Goal: Information Seeking & Learning: Learn about a topic

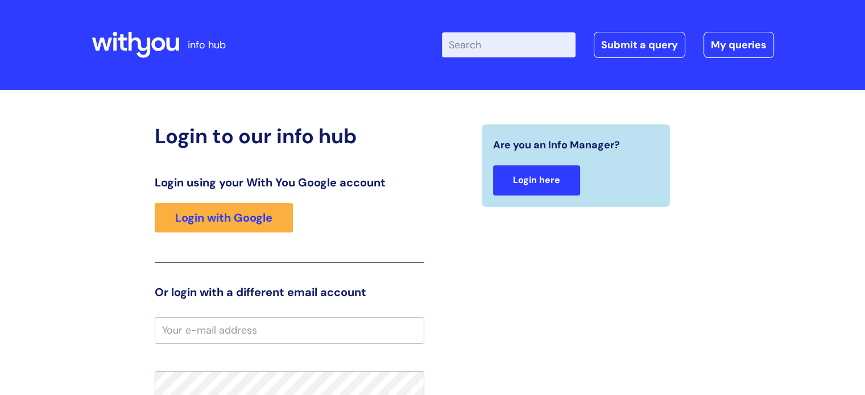
click at [510, 179] on link "Login here" at bounding box center [536, 181] width 87 height 30
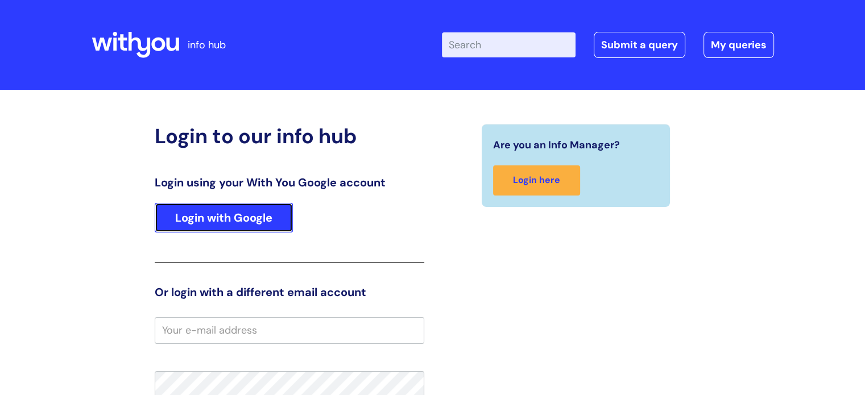
click at [262, 222] on link "Login with Google" at bounding box center [224, 218] width 138 height 30
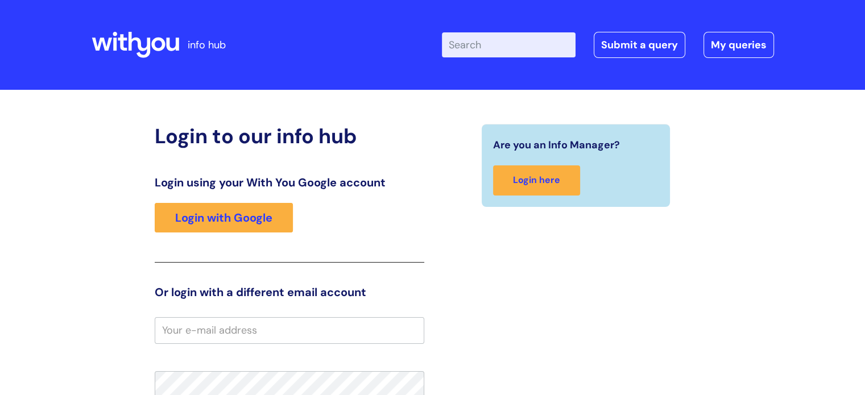
click at [262, 323] on input "email" at bounding box center [290, 330] width 270 height 26
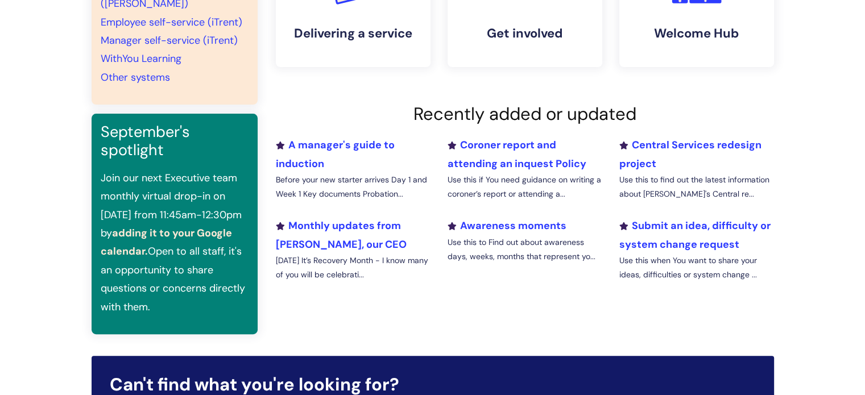
scroll to position [325, 0]
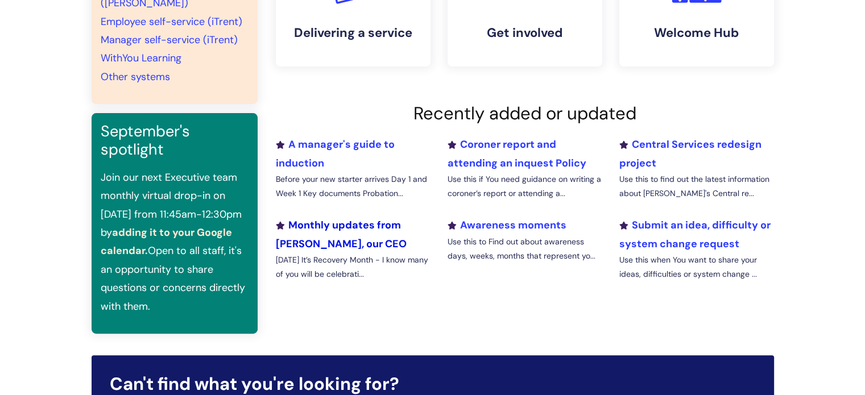
click at [341, 230] on link "Monthly updates from [PERSON_NAME], our CEO" at bounding box center [341, 234] width 131 height 32
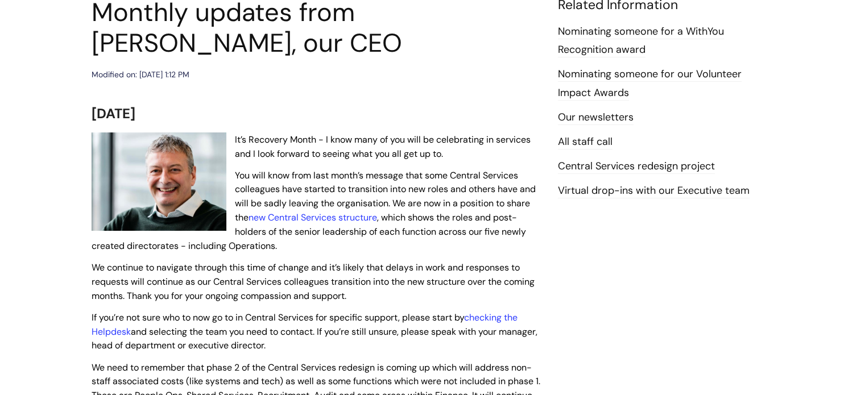
scroll to position [155, 0]
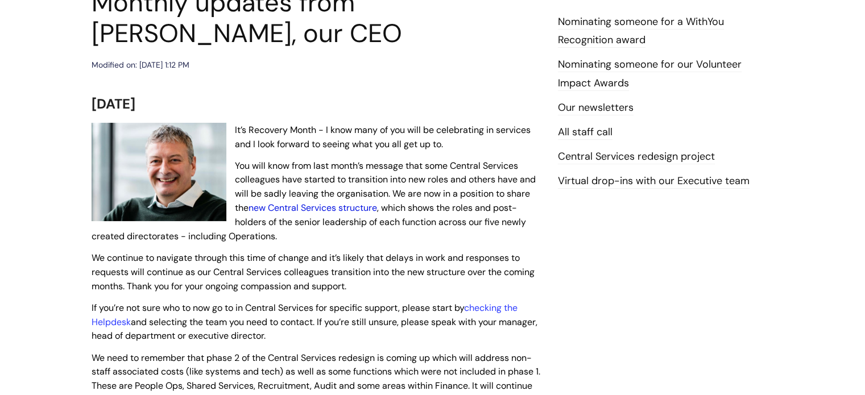
click at [334, 209] on link "new Central Services structure" at bounding box center [313, 208] width 129 height 12
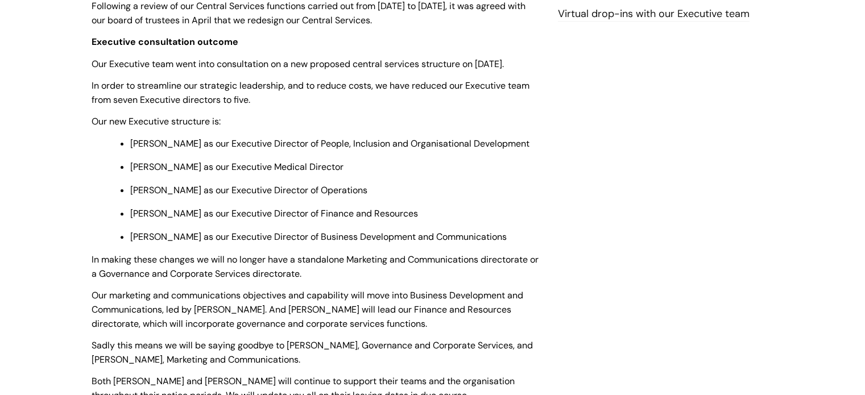
scroll to position [341, 0]
drag, startPoint x: 185, startPoint y: 240, endPoint x: 123, endPoint y: 240, distance: 62.6
click at [130, 240] on li "[PERSON_NAME] as our Executive Director of Business Development and Communicati…" at bounding box center [335, 236] width 411 height 14
copy span "[PERSON_NAME]"
